Goal: Task Accomplishment & Management: Use online tool/utility

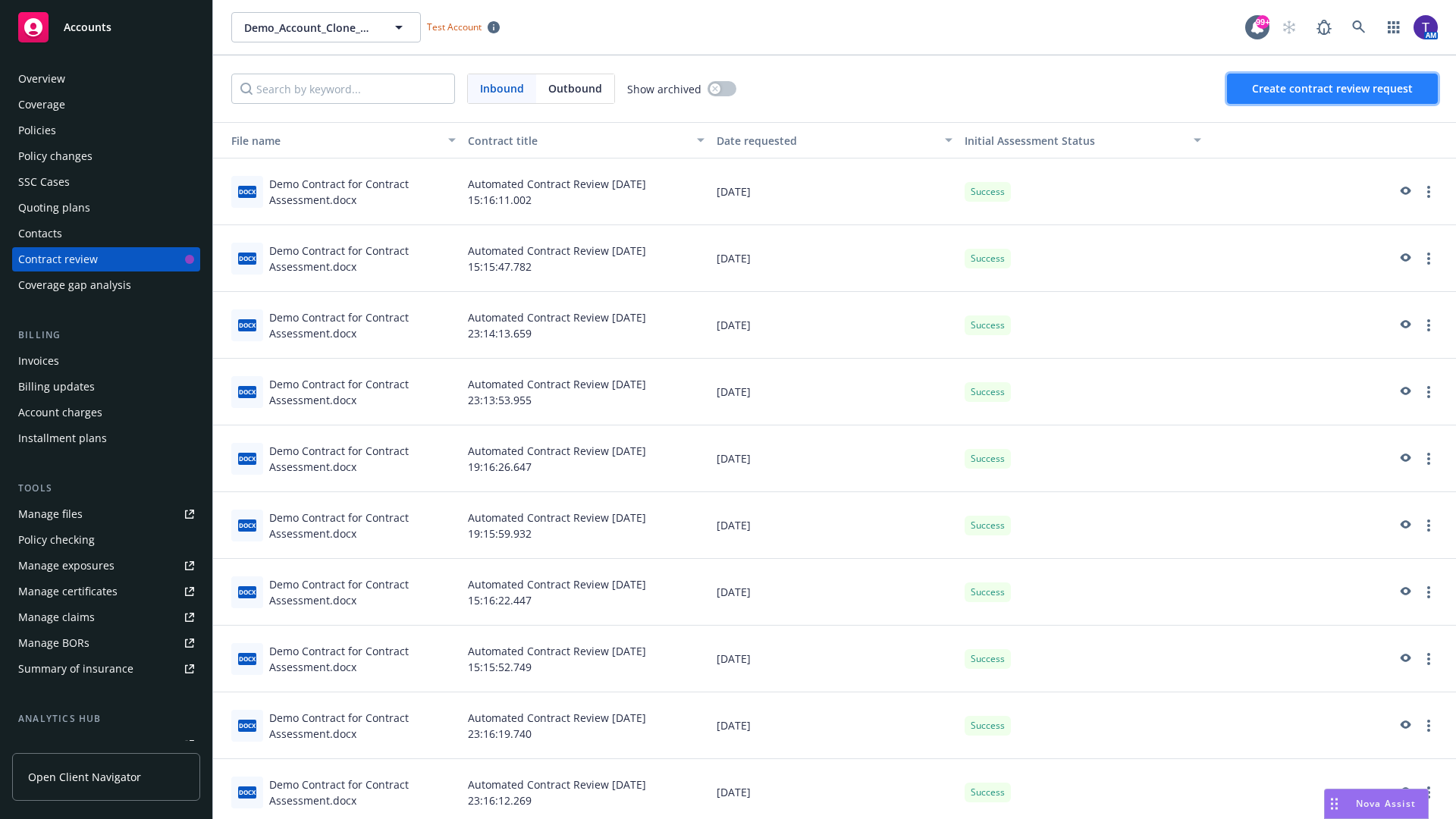
click at [1333, 89] on span "Create contract review request" at bounding box center [1332, 88] width 160 height 14
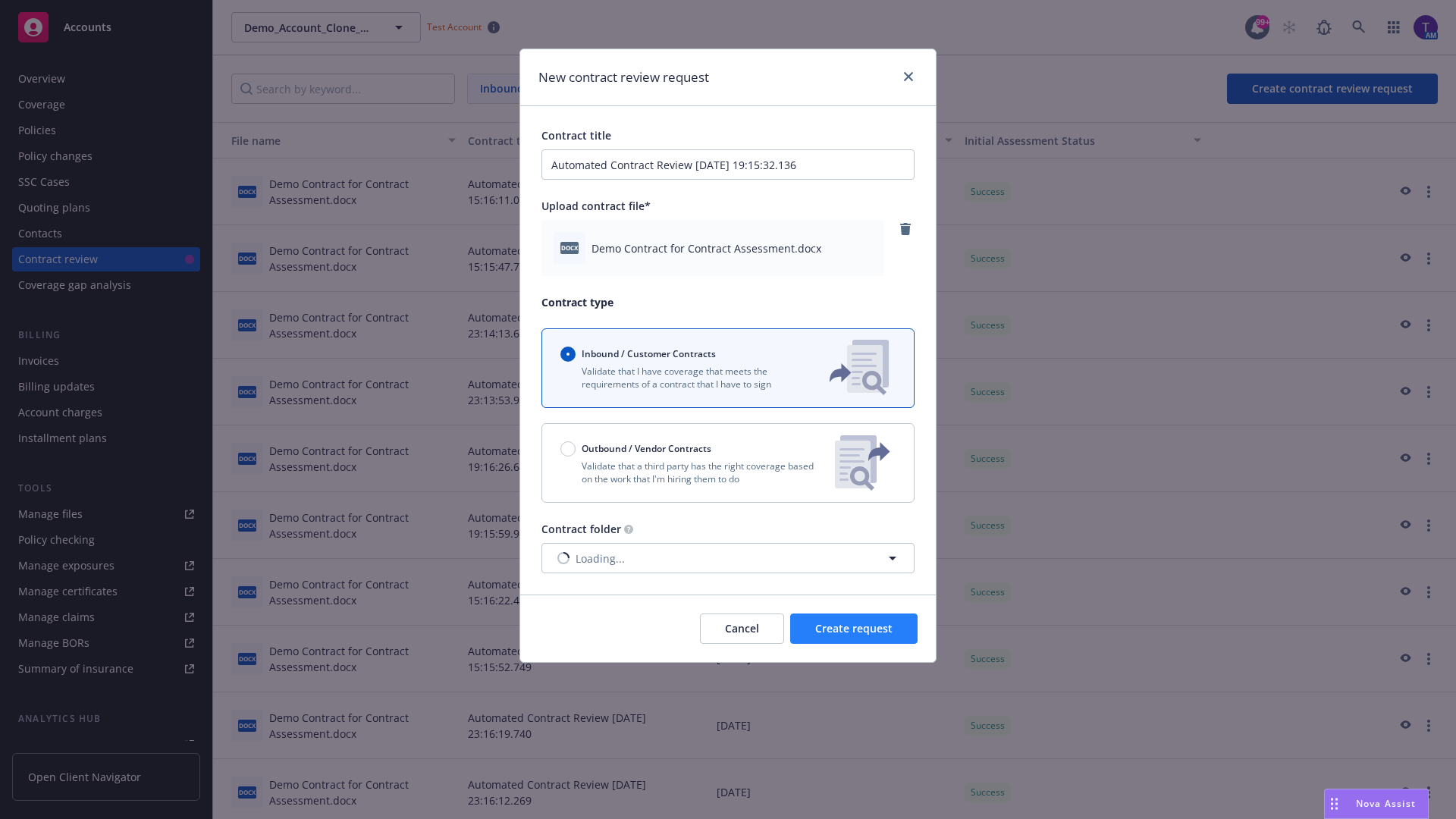
type input "Automated Contract Review 09-11-2025 19:15:32.136"
click at [854, 629] on span "Create request" at bounding box center [854, 628] width 78 height 14
